Goal: Register for event/course

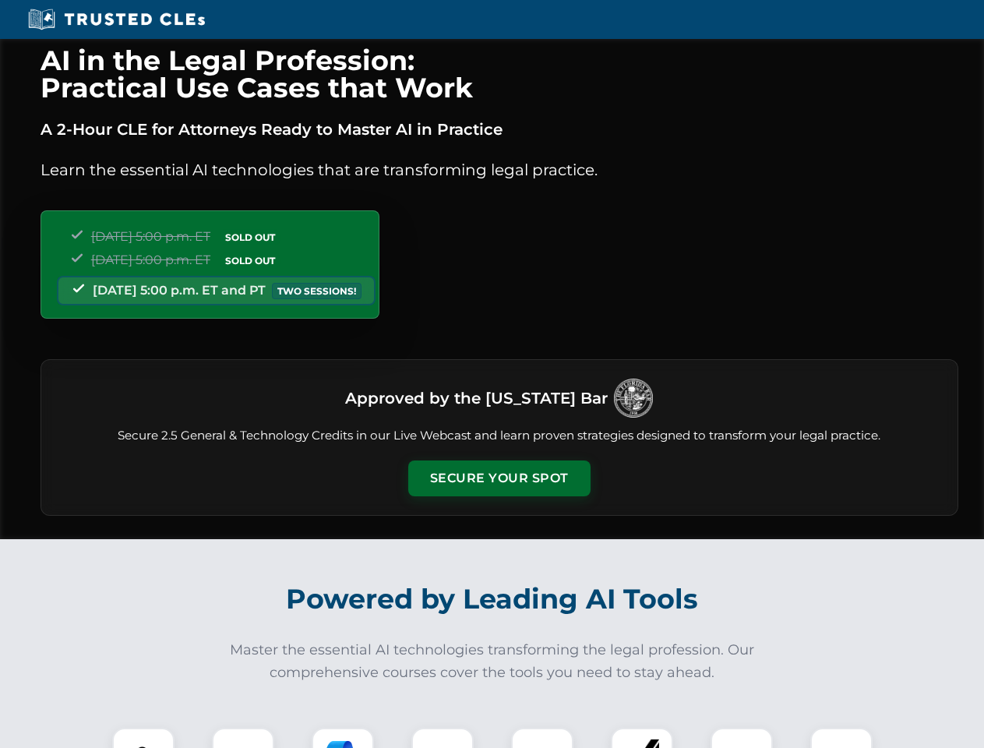
click at [499, 478] on button "Secure Your Spot" at bounding box center [499, 478] width 182 height 36
click at [143, 738] on img at bounding box center [143, 758] width 45 height 45
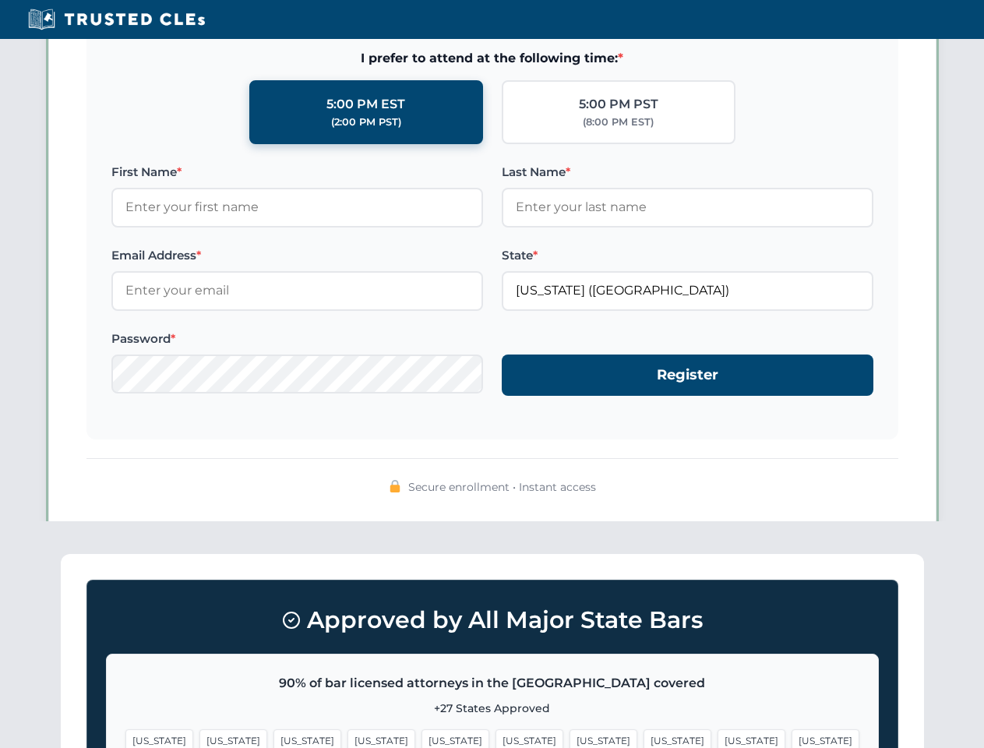
click at [569, 738] on span "[US_STATE]" at bounding box center [603, 740] width 68 height 23
click at [718, 738] on span "[US_STATE]" at bounding box center [752, 740] width 68 height 23
